Goal: Task Accomplishment & Management: Manage account settings

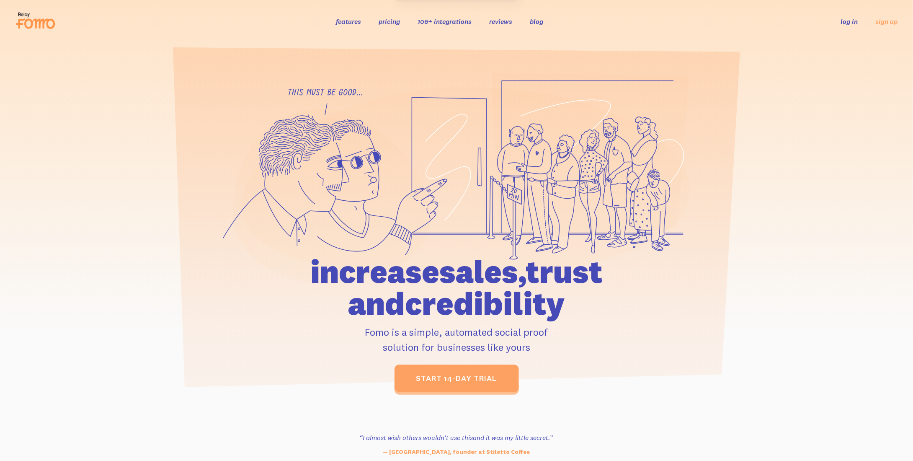
click at [851, 19] on link "log in" at bounding box center [849, 21] width 17 height 8
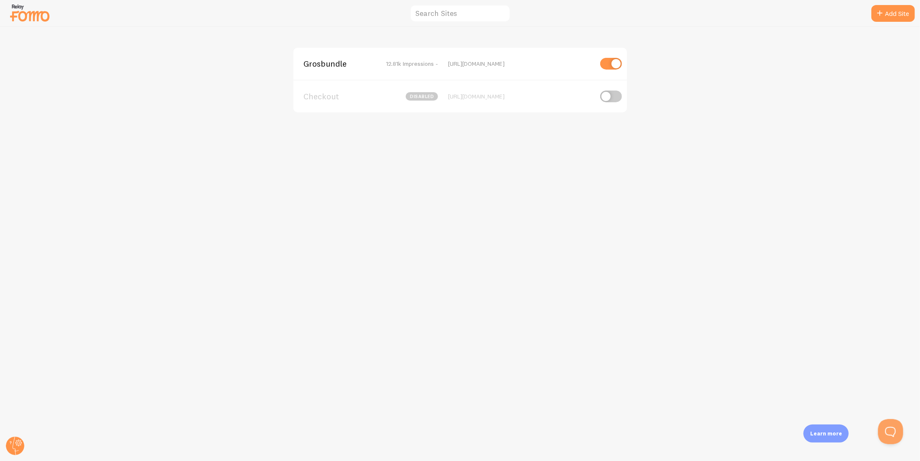
click at [350, 65] on span "Grosbundle" at bounding box center [336, 64] width 67 height 8
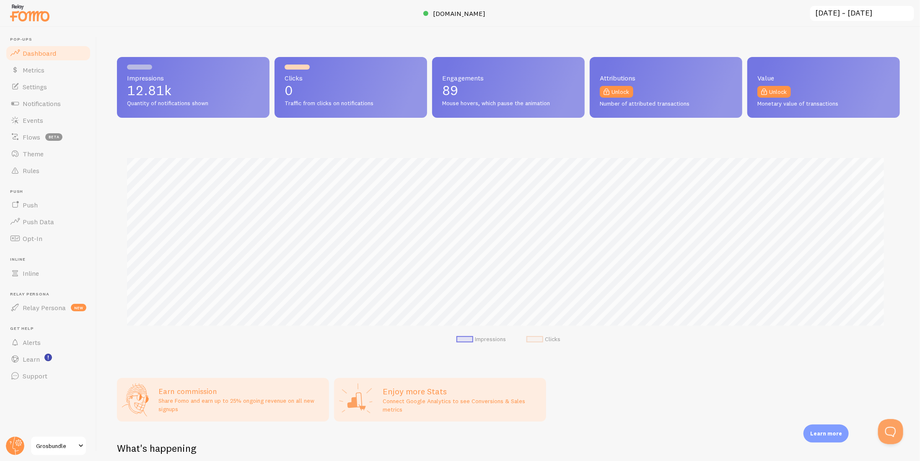
scroll to position [220, 776]
click at [35, 88] on span "Settings" at bounding box center [35, 87] width 24 height 8
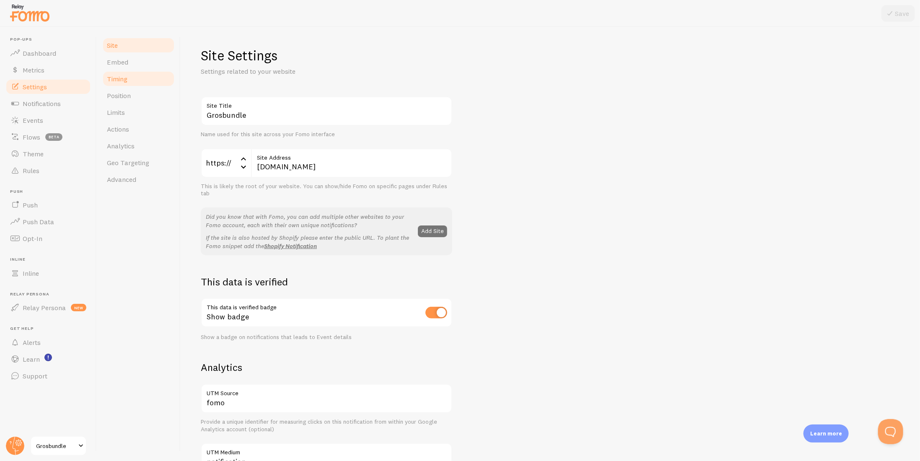
click at [148, 75] on link "Timing" at bounding box center [138, 78] width 73 height 17
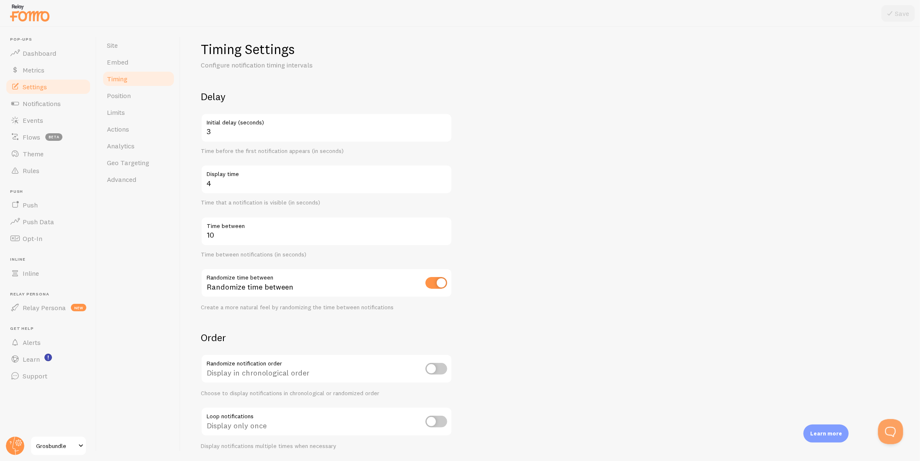
drag, startPoint x: 558, startPoint y: 142, endPoint x: 560, endPoint y: 155, distance: 14.0
click at [150, 287] on div "Site Embed Timing Position Limits Actions Analytics Geo Targeting Advanced" at bounding box center [139, 244] width 84 height 434
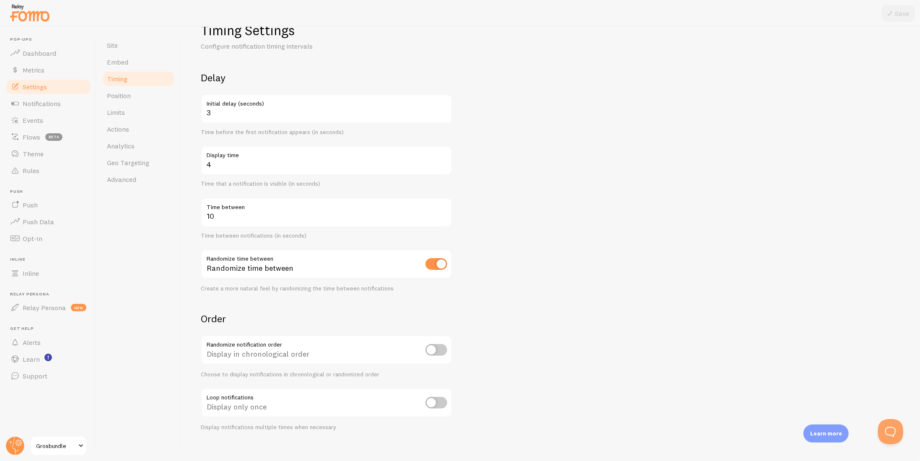
scroll to position [34, 0]
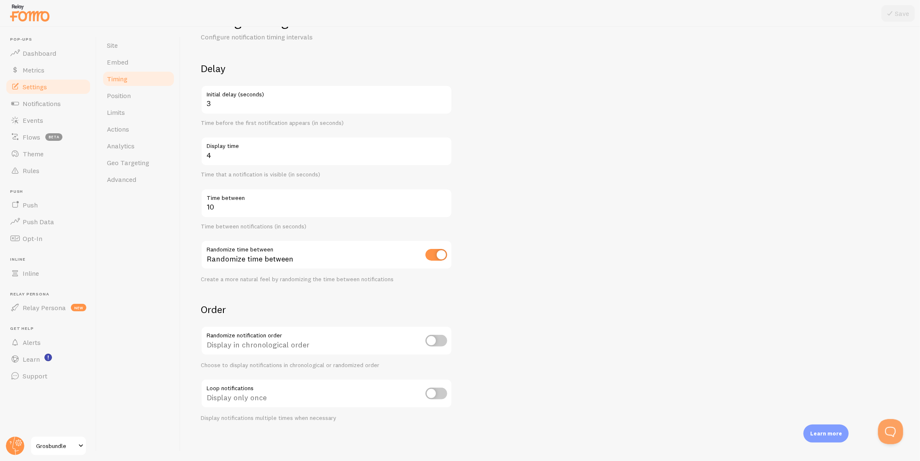
click at [168, 241] on div "Site Embed Timing Position Limits Actions Analytics Geo Targeting Advanced" at bounding box center [139, 244] width 84 height 434
drag, startPoint x: 205, startPoint y: 420, endPoint x: 280, endPoint y: 416, distance: 74.7
click at [280, 416] on div "Display notifications multiple times when necessary" at bounding box center [326, 418] width 251 height 8
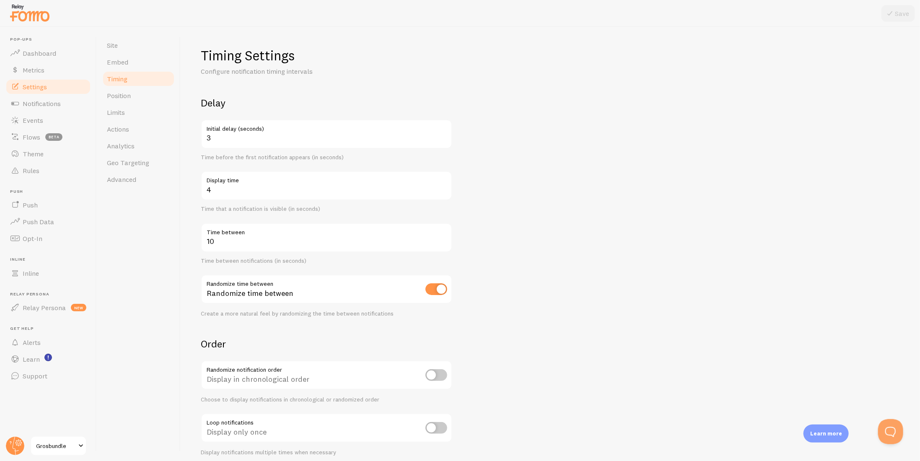
click at [510, 106] on form "Delay 3 Initial delay (seconds) Time before the first notification appears (in …" at bounding box center [550, 276] width 699 height 360
click at [186, 222] on div "Timing Settings Configure notification timing intervals Delay 3 Initial delay (…" at bounding box center [550, 244] width 739 height 434
click at [111, 99] on span "Position" at bounding box center [119, 95] width 24 height 8
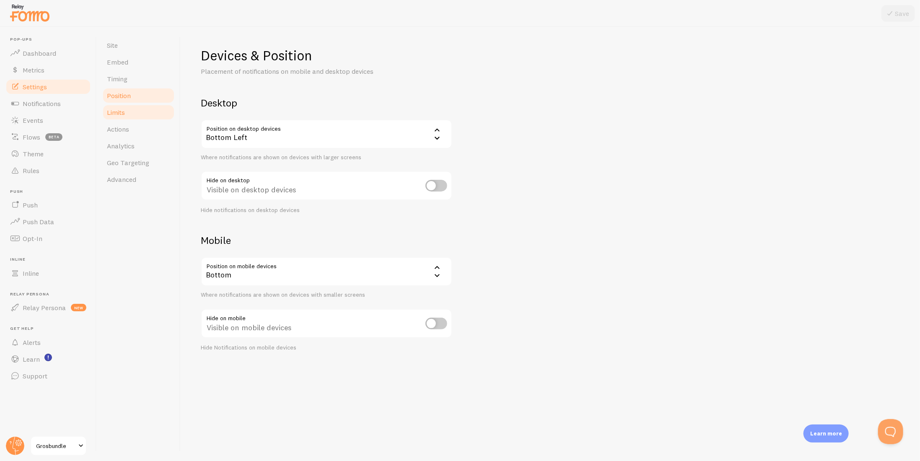
click at [125, 113] on span "Limits" at bounding box center [116, 112] width 18 height 8
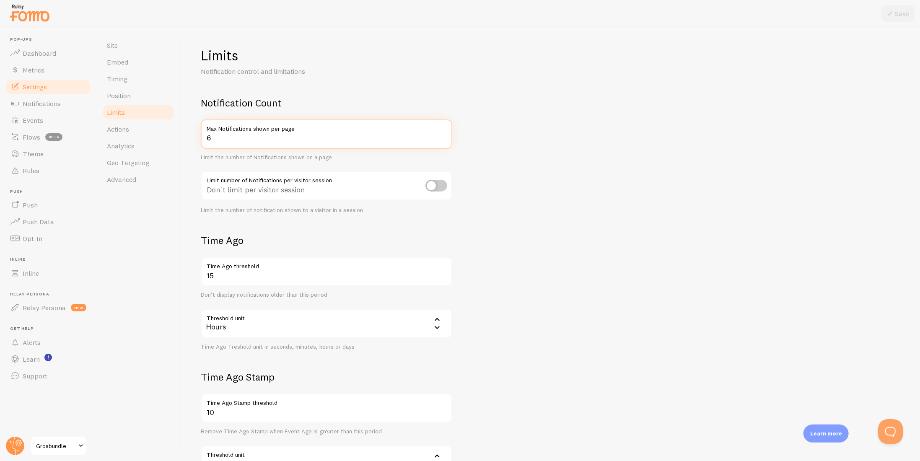
click at [213, 136] on input "6" at bounding box center [326, 133] width 251 height 29
click at [441, 134] on input "7" at bounding box center [326, 133] width 251 height 29
type input "8"
click at [441, 134] on input "8" at bounding box center [326, 133] width 251 height 29
click at [629, 140] on form "Notification Count 8 Max Notifications shown per page Limit the number of Notif…" at bounding box center [550, 291] width 699 height 391
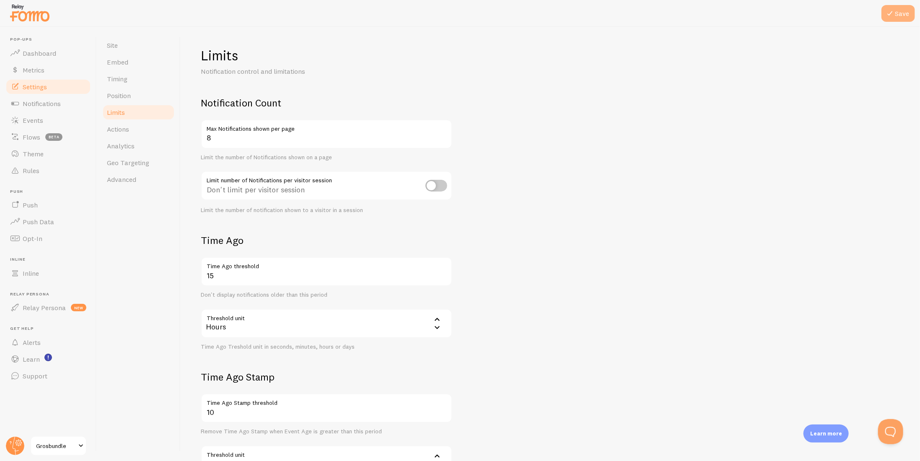
click at [888, 13] on icon at bounding box center [890, 13] width 10 height 10
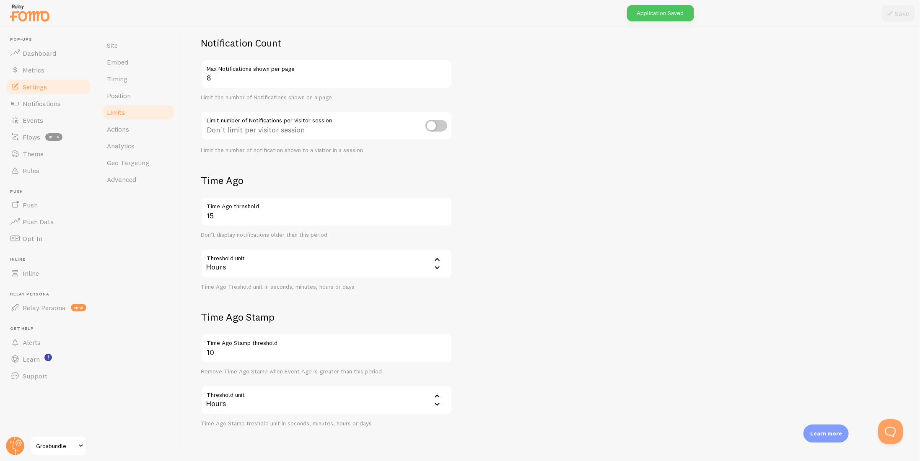
scroll to position [82, 0]
